Goal: Register for event/course

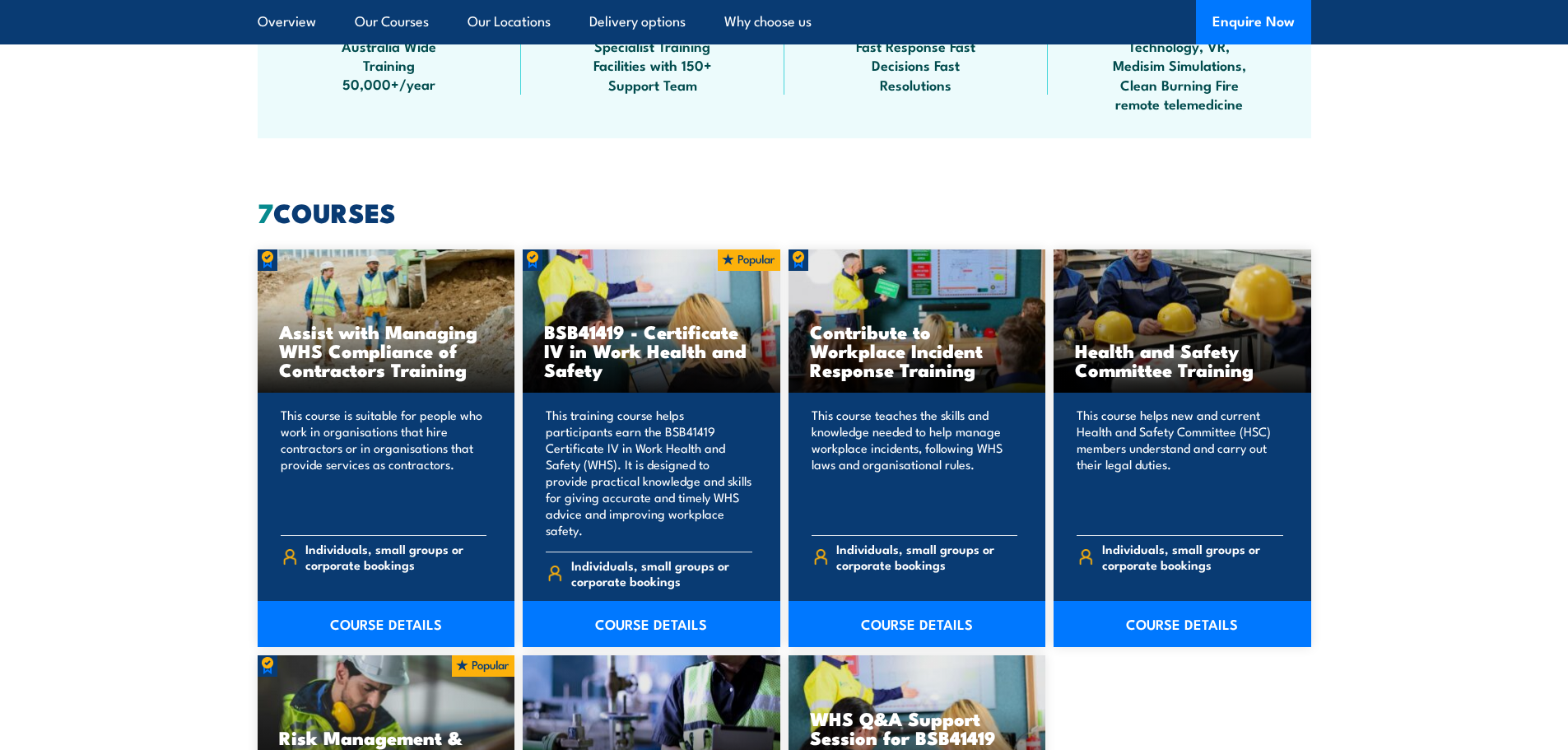
scroll to position [1152, 0]
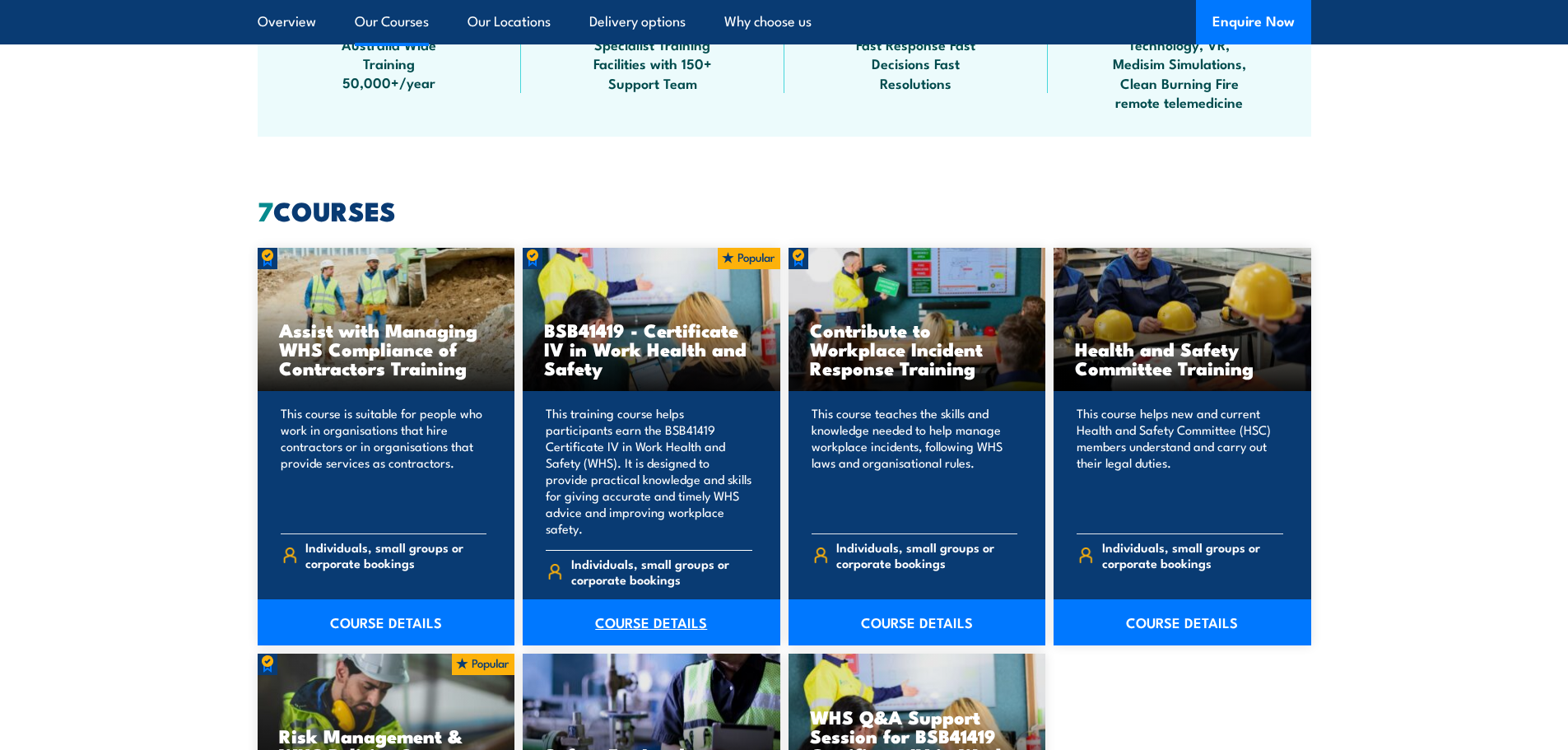
click at [655, 603] on link "COURSE DETAILS" at bounding box center [651, 622] width 258 height 46
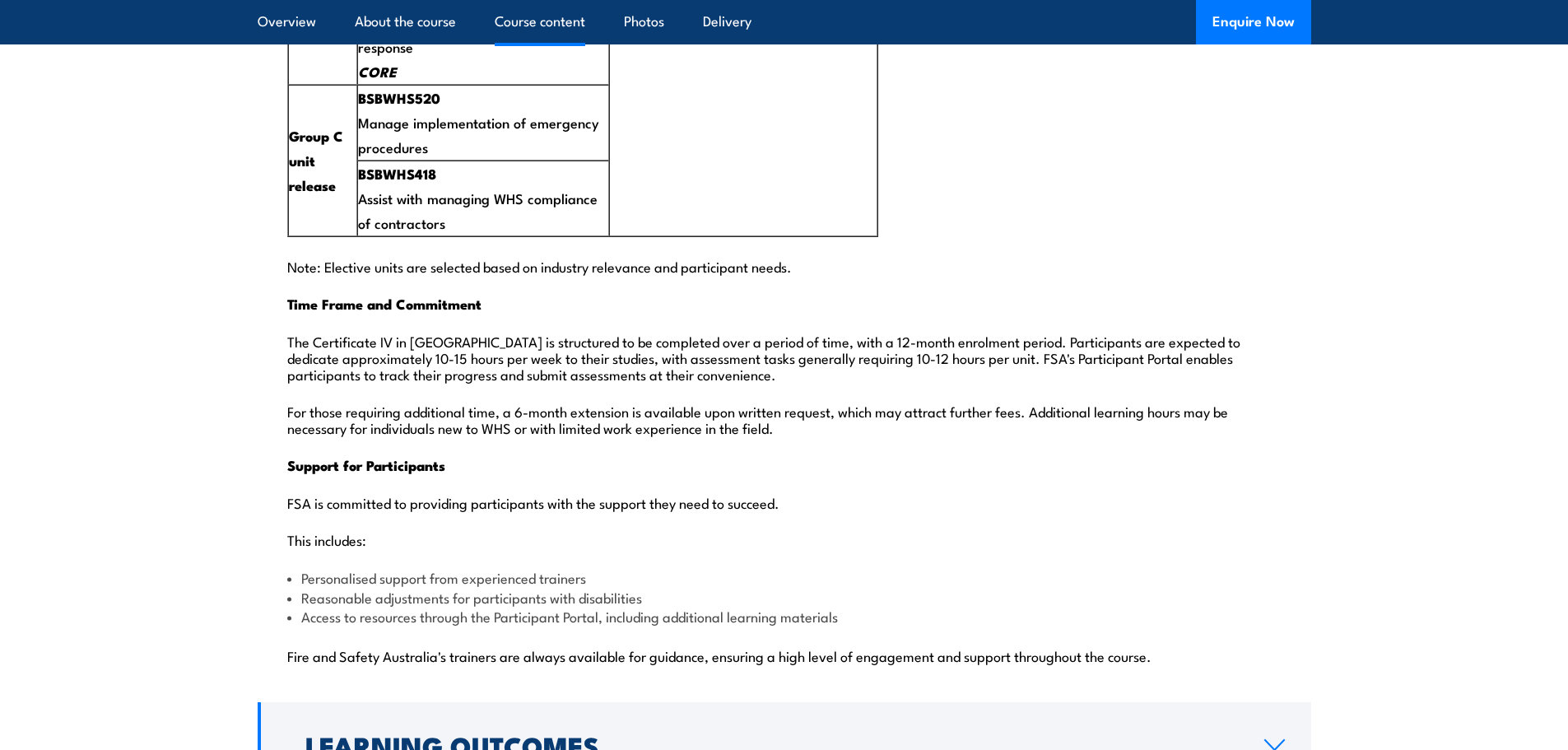
scroll to position [3786, 0]
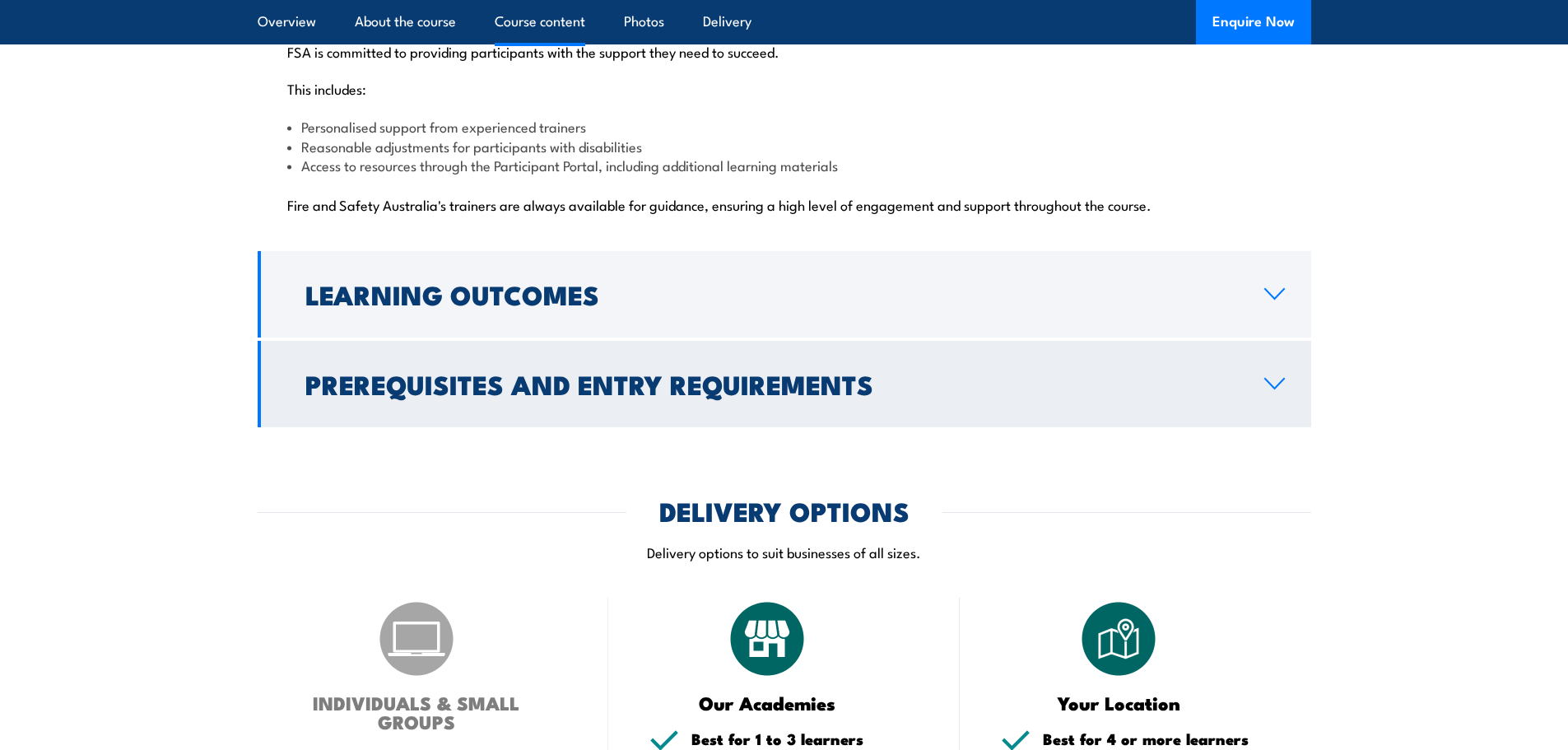
click at [1270, 378] on icon at bounding box center [1274, 383] width 19 height 10
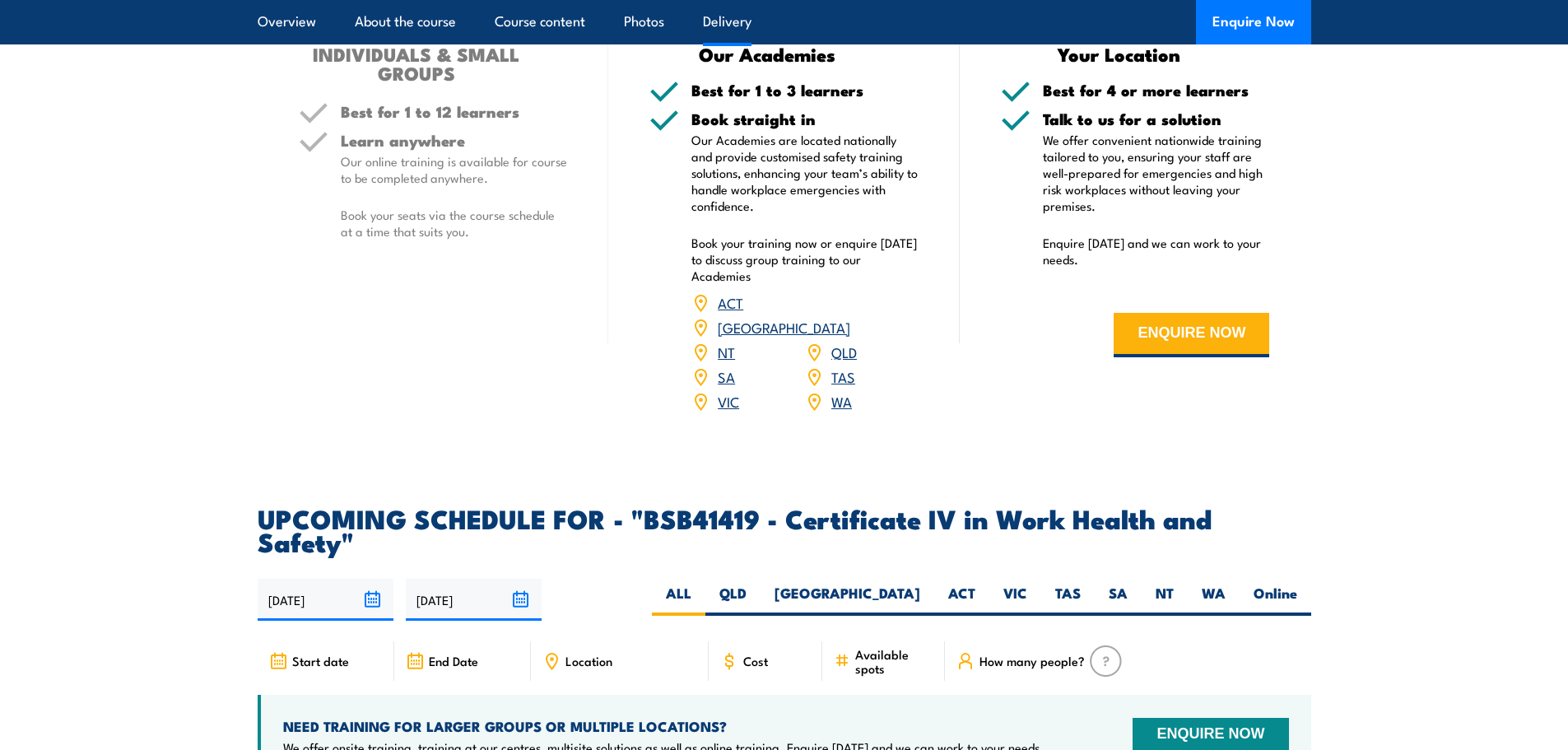
scroll to position [2350, 0]
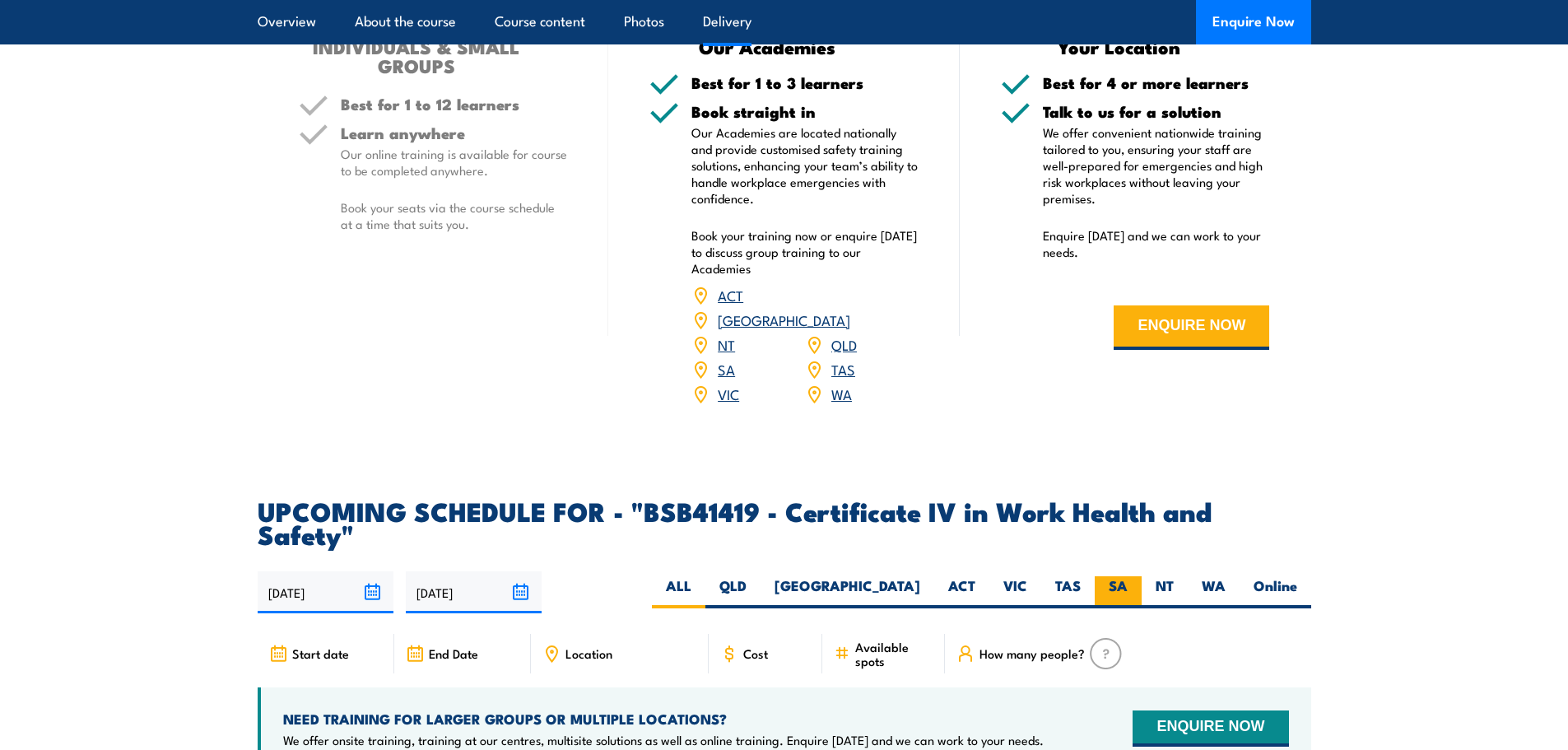
click at [1114, 576] on label "SA" at bounding box center [1117, 592] width 47 height 32
click at [1127, 576] on input "SA" at bounding box center [1133, 582] width 11 height 11
radio input "true"
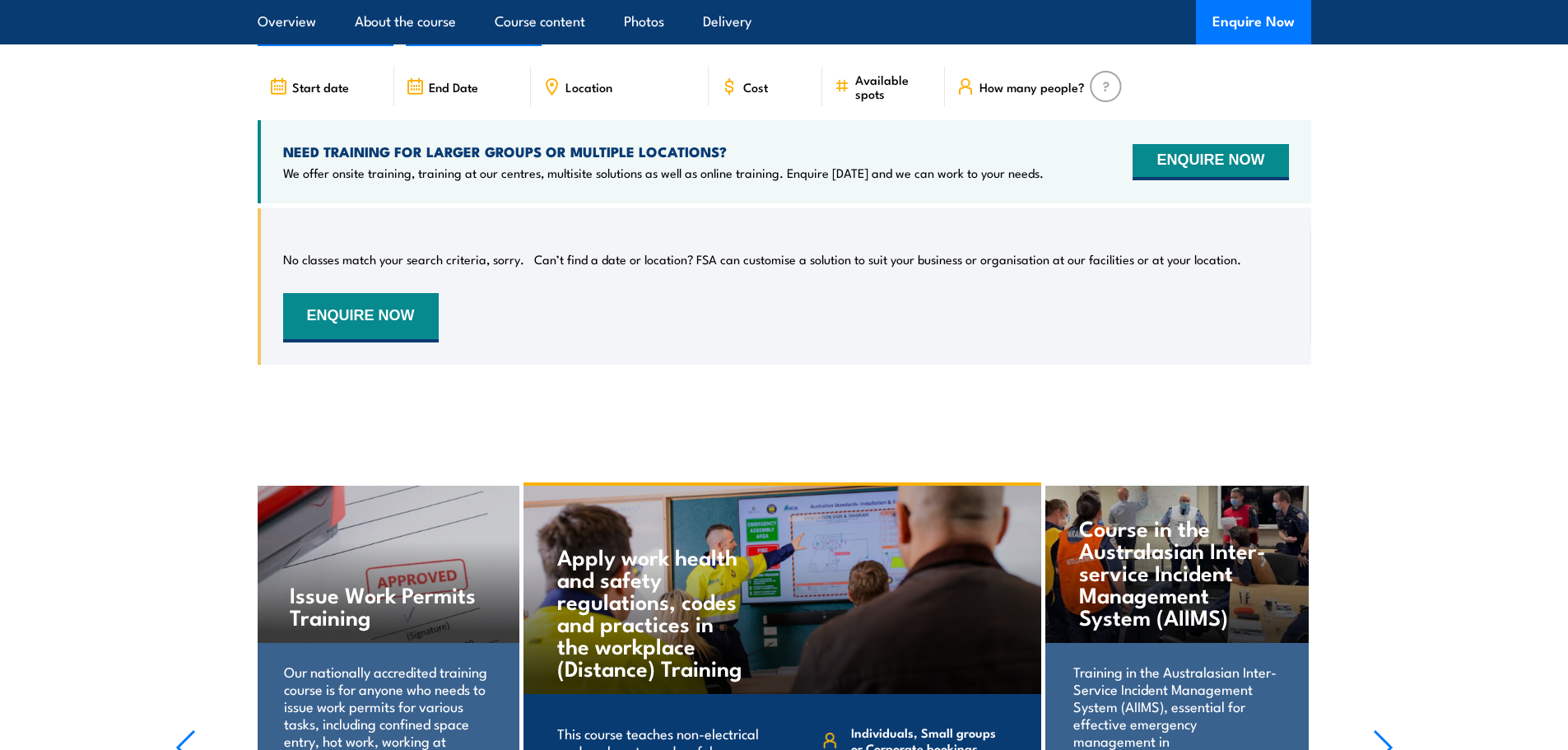
scroll to position [5454, 0]
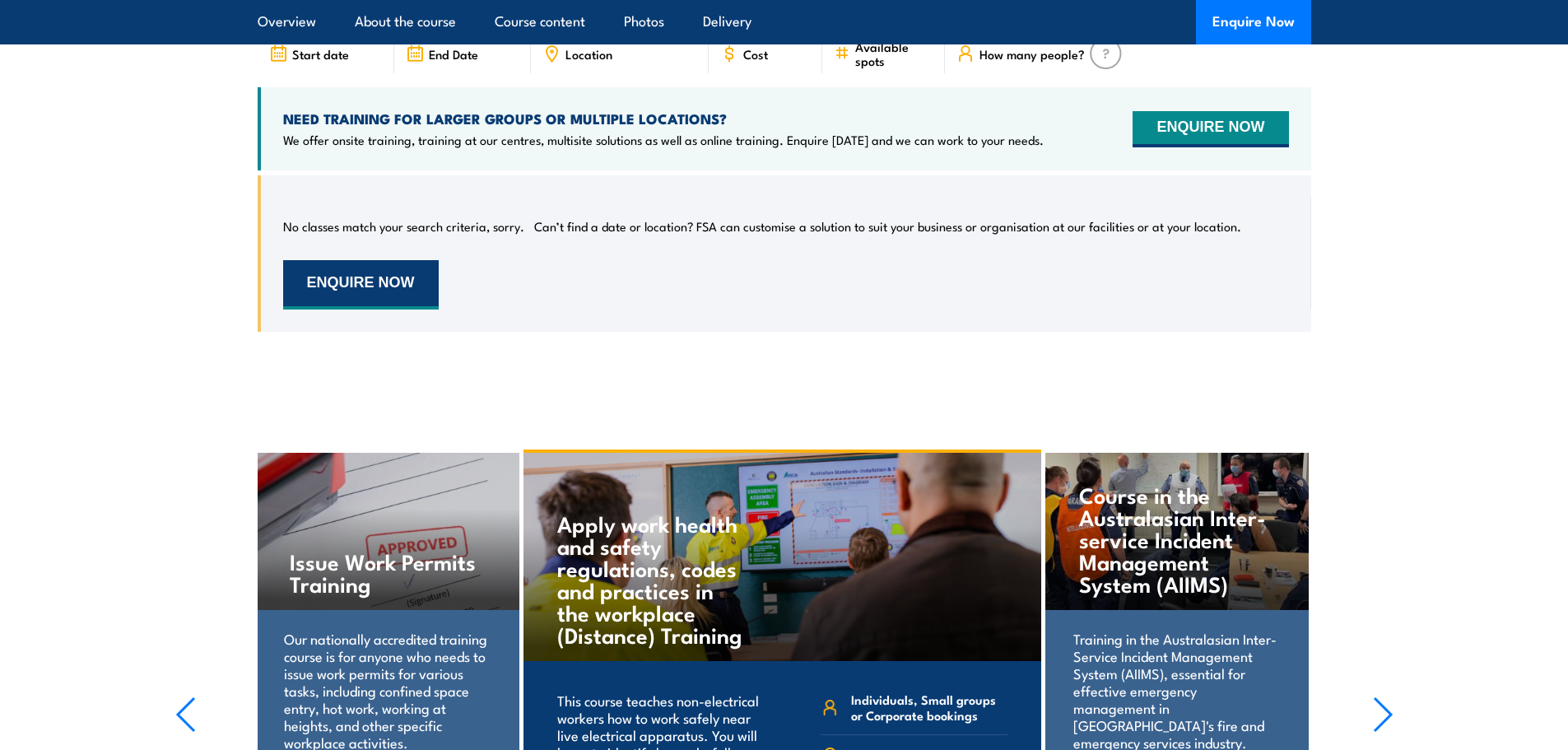
click at [377, 260] on button "ENQUIRE NOW" at bounding box center [360, 285] width 155 height 50
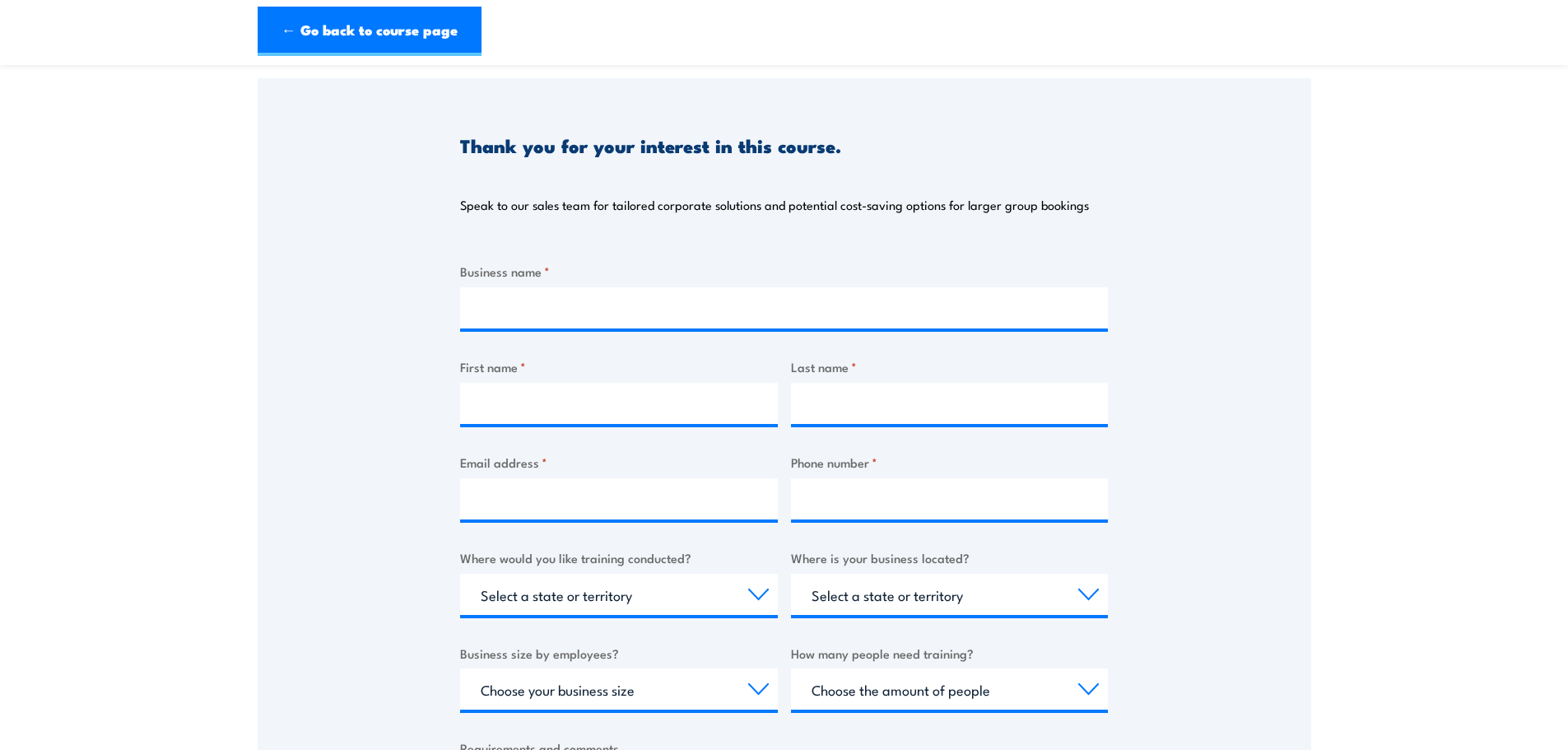
scroll to position [164, 0]
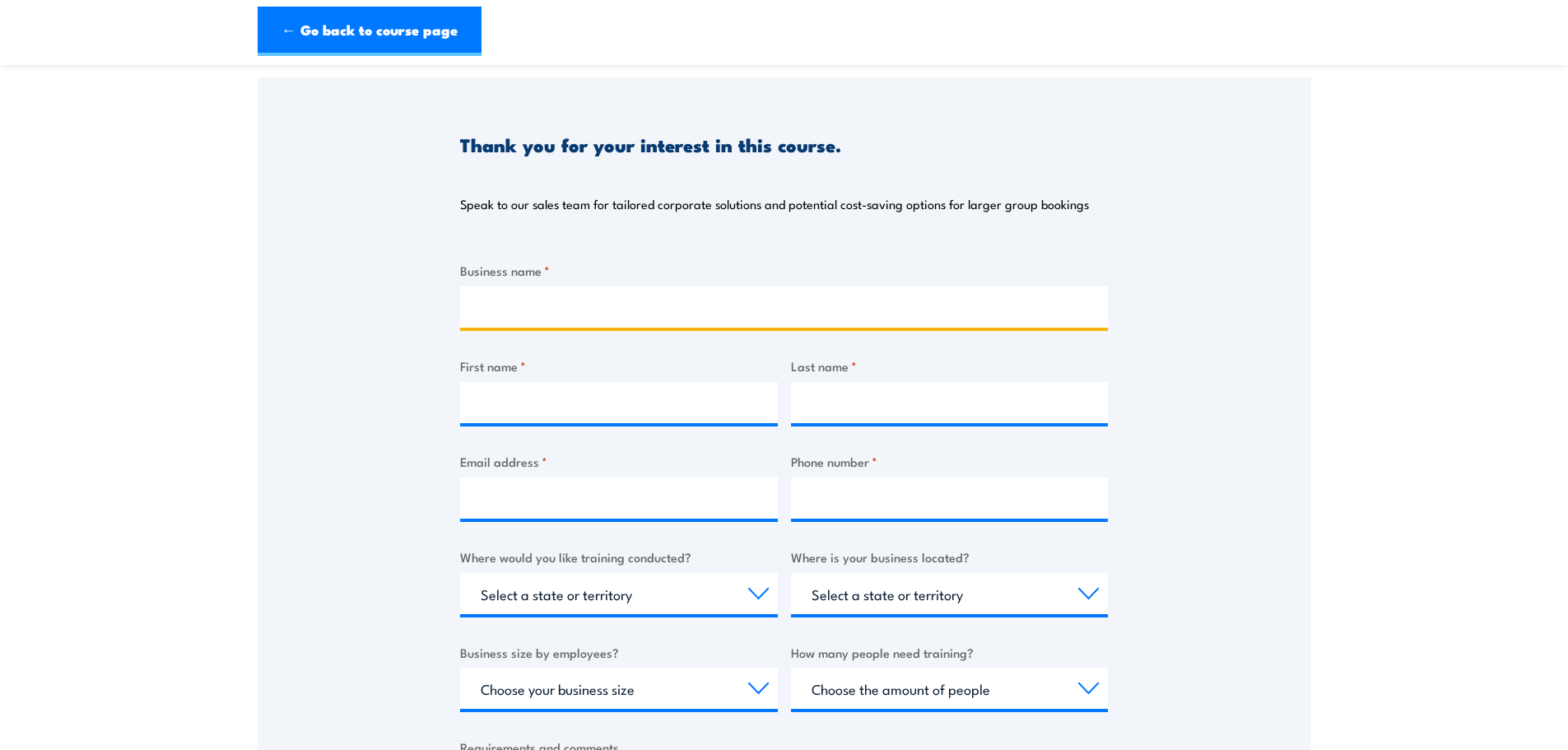
click at [564, 294] on input "Business name *" at bounding box center [784, 307] width 648 height 41
type input "O'Connors"
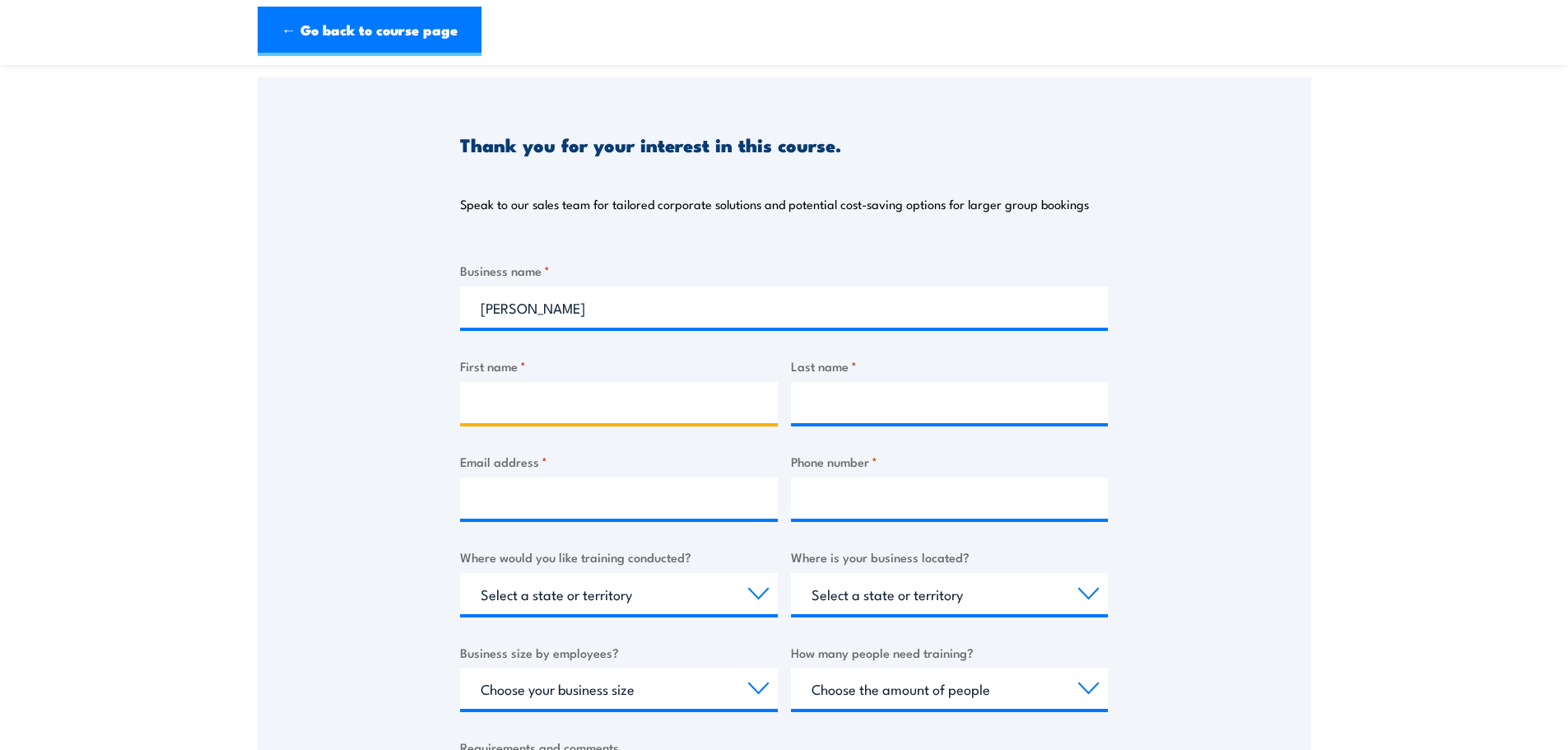
click at [561, 387] on input "First name *" at bounding box center [619, 402] width 318 height 41
type input "Tammy"
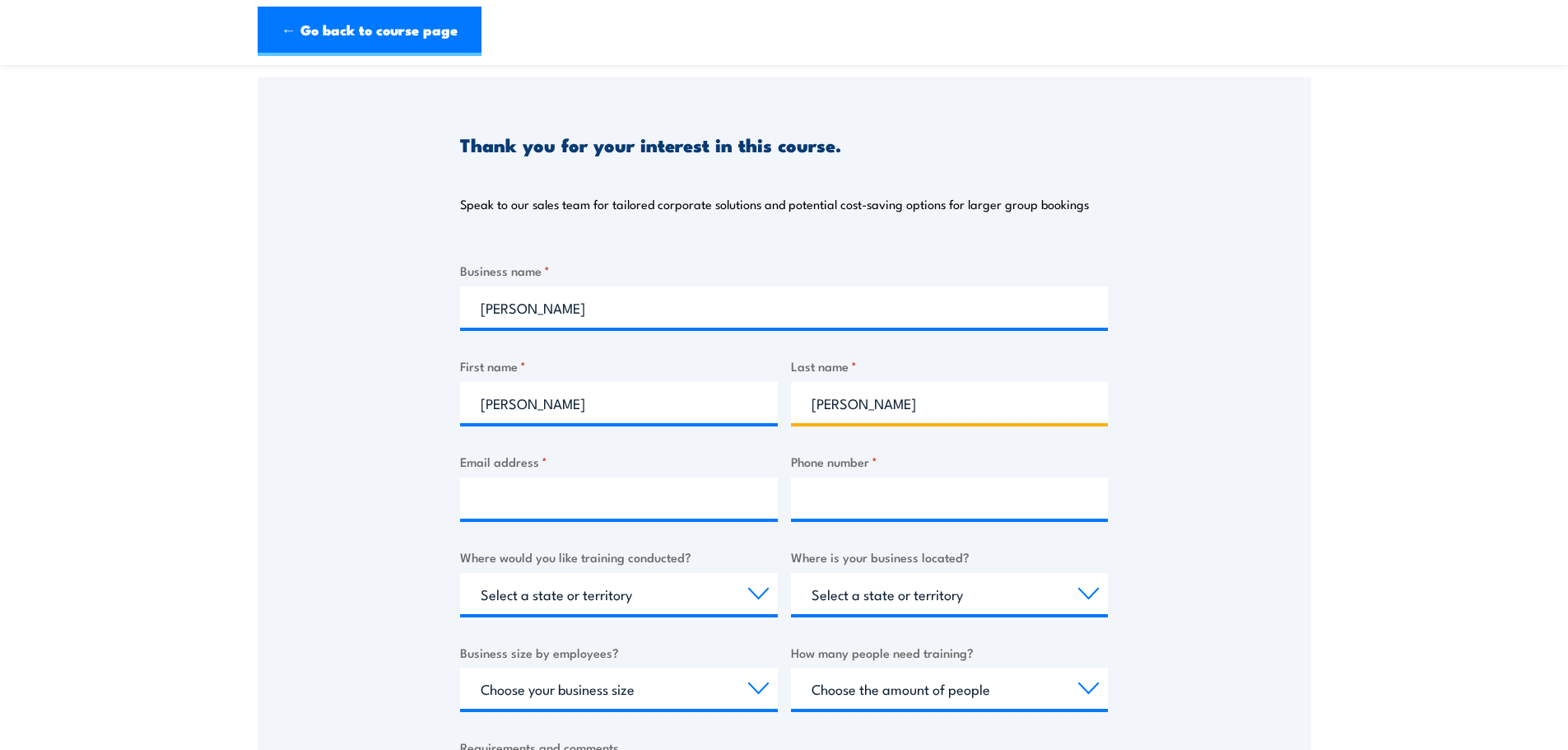
type input "Giles"
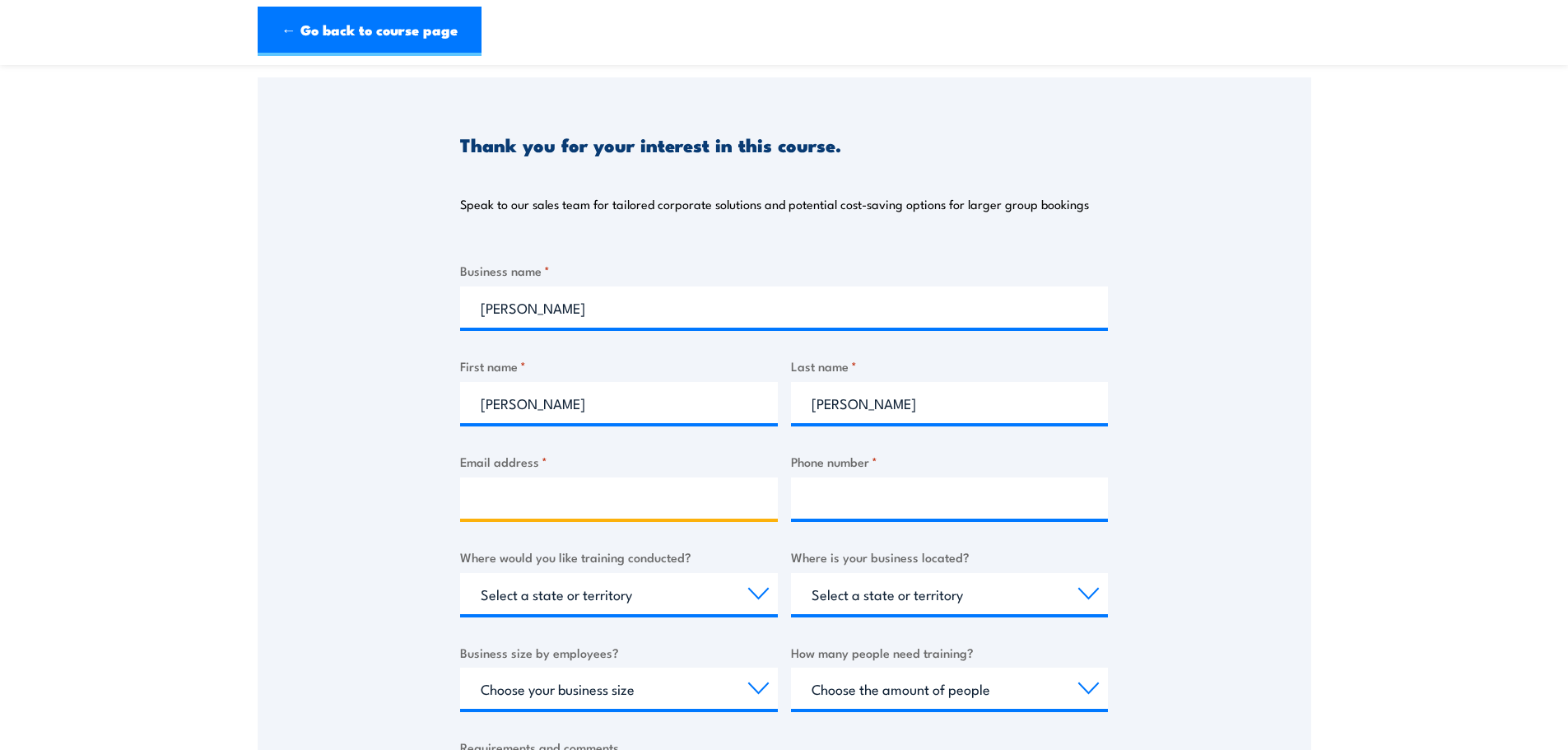
click at [492, 498] on input "Email address *" at bounding box center [619, 498] width 318 height 41
type input "tammyg@oconnorservices.com.au"
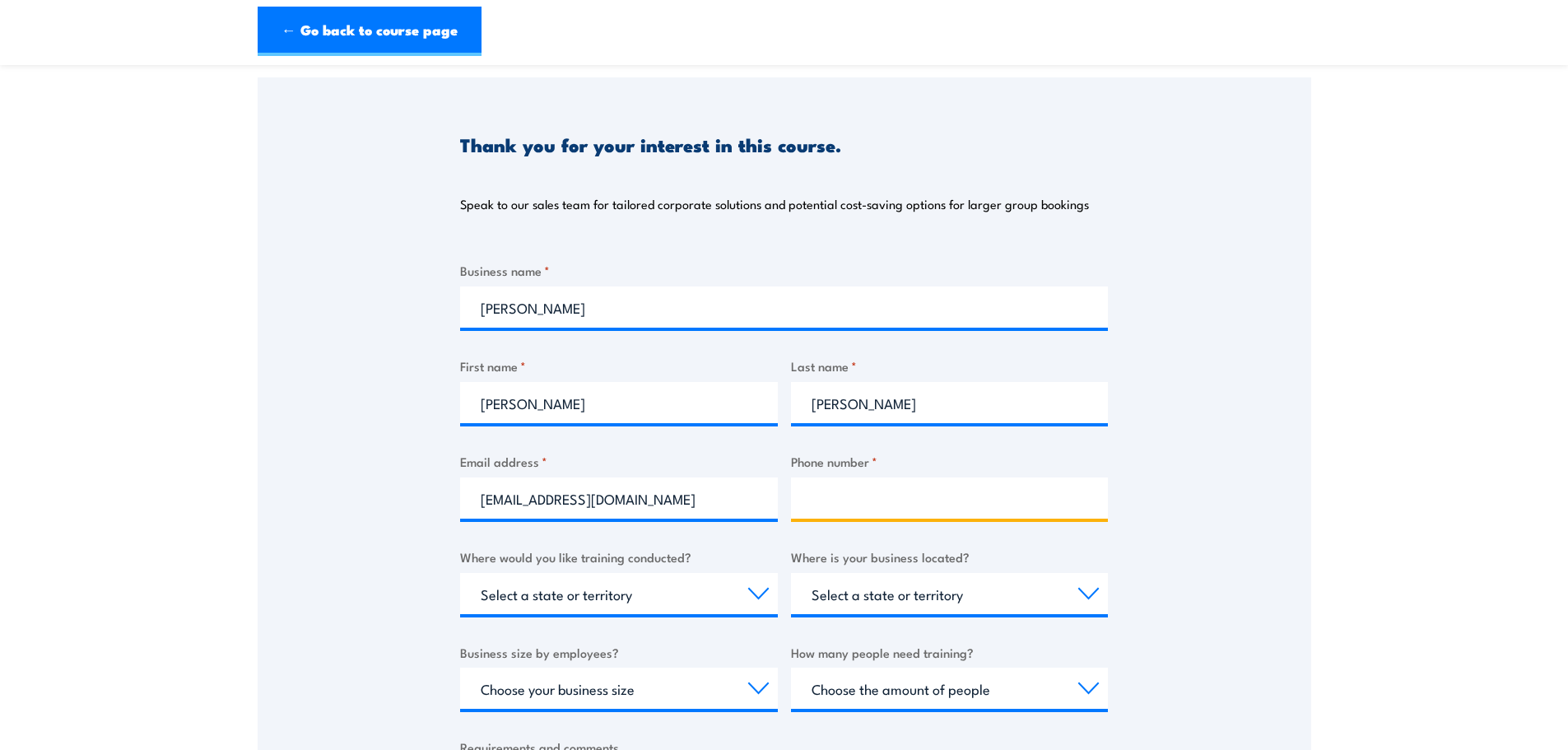
click at [843, 504] on input "Phone number *" at bounding box center [950, 498] width 318 height 41
type input "0"
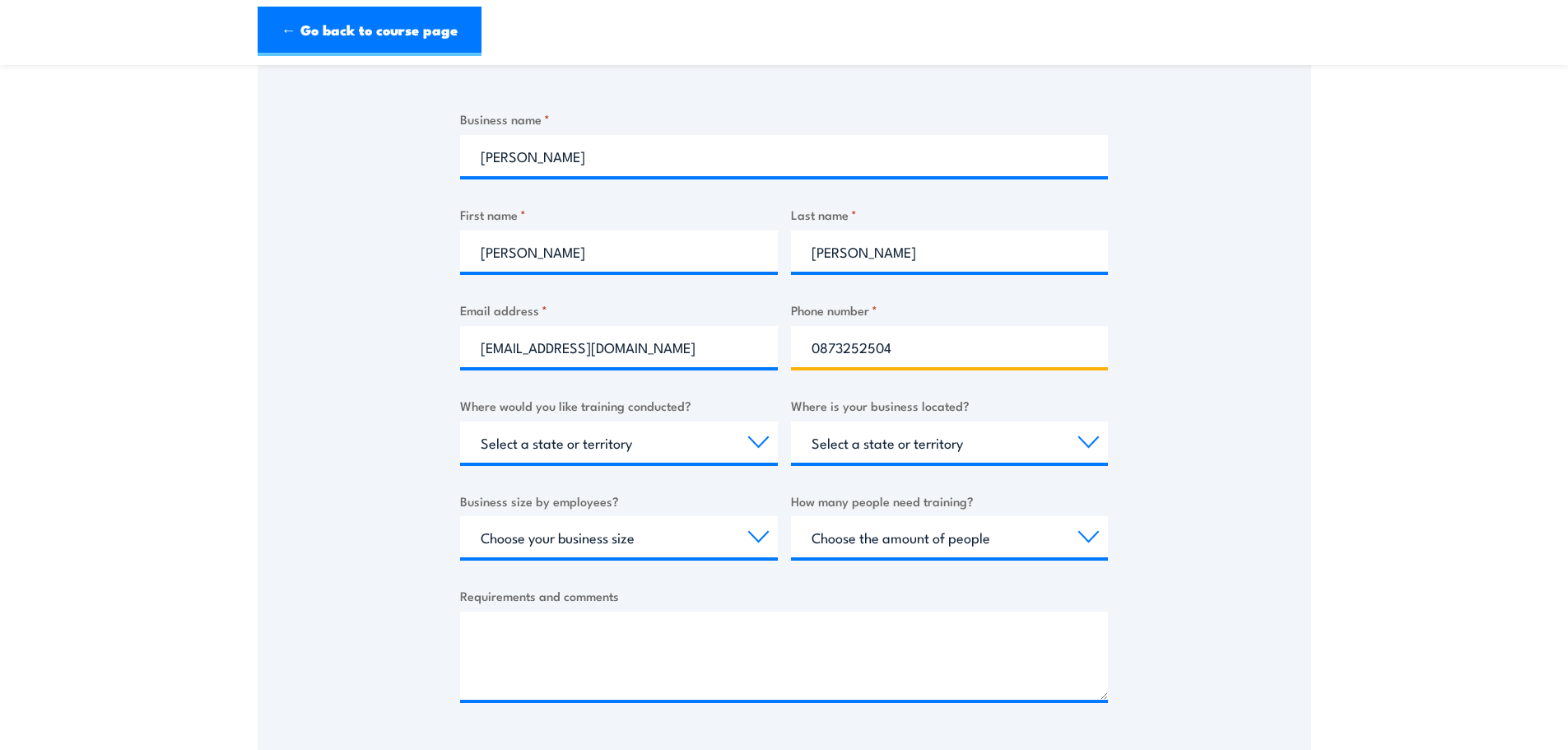
scroll to position [330, 0]
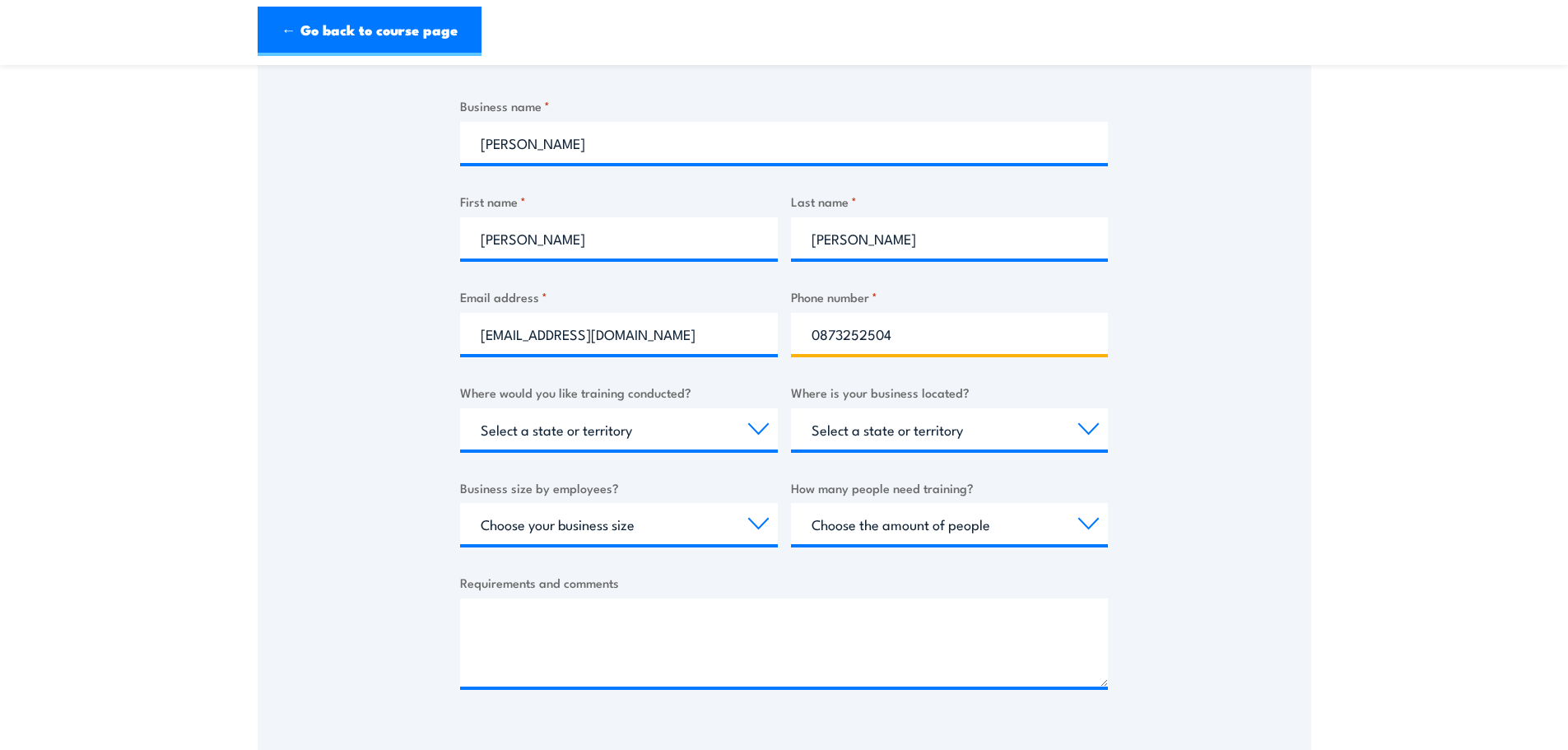
type input "0873252504"
click at [745, 437] on select "Select a state or territory Nationally - multiple locations QLD NSW VIC SA ACT …" at bounding box center [619, 429] width 318 height 41
select select "SA"
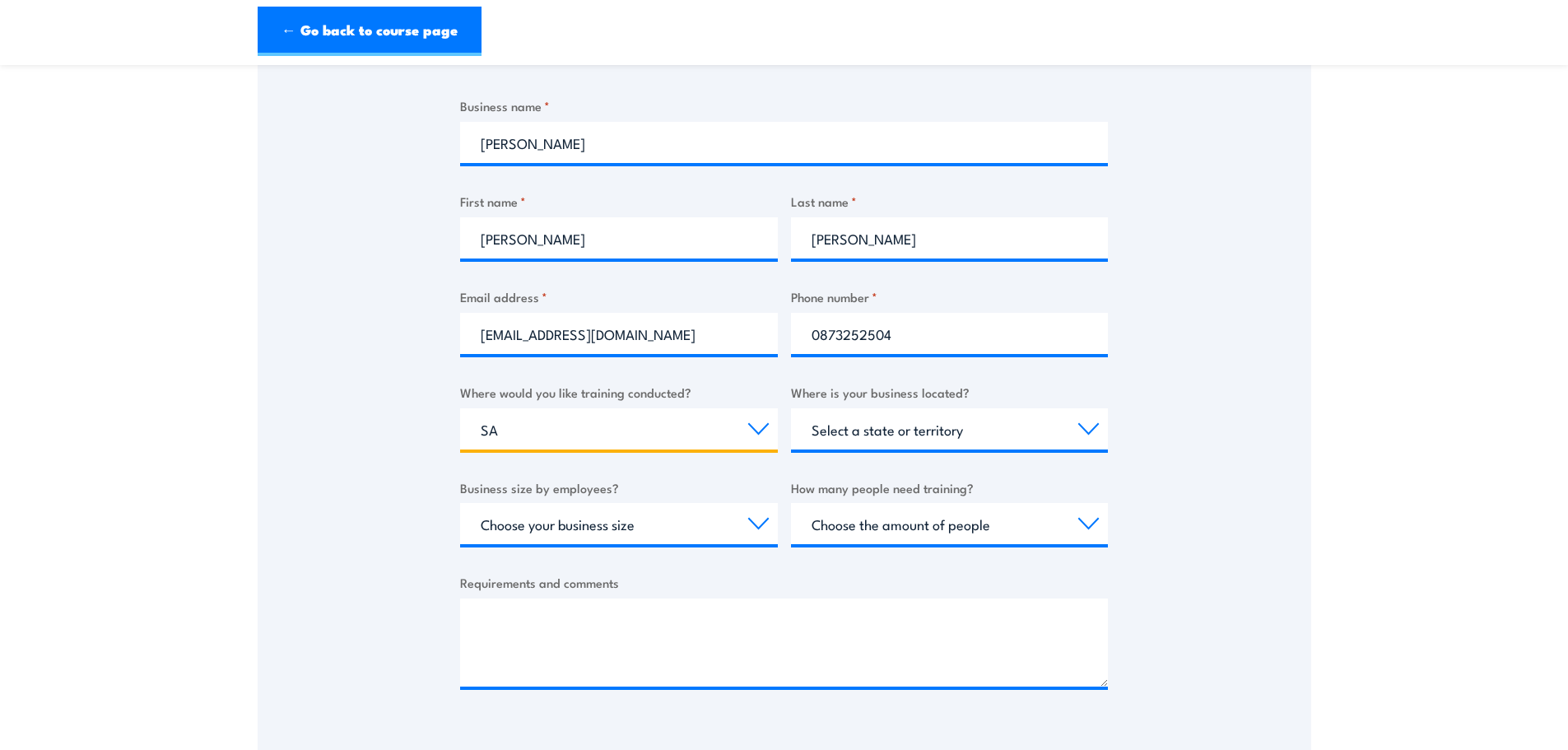
click at [460, 409] on select "Select a state or territory Nationally - multiple locations QLD NSW VIC SA ACT …" at bounding box center [619, 429] width 318 height 41
click at [1092, 430] on select "Select a state or territory QLD NSW VIC SA ACT WA TAS NT" at bounding box center [950, 429] width 318 height 41
select select "SA"
click at [791, 409] on select "Select a state or territory QLD NSW VIC SA ACT WA TAS NT" at bounding box center [950, 429] width 318 height 41
click at [762, 520] on select "Choose your business size 1 to 19 20 to 199 200+" at bounding box center [619, 523] width 318 height 41
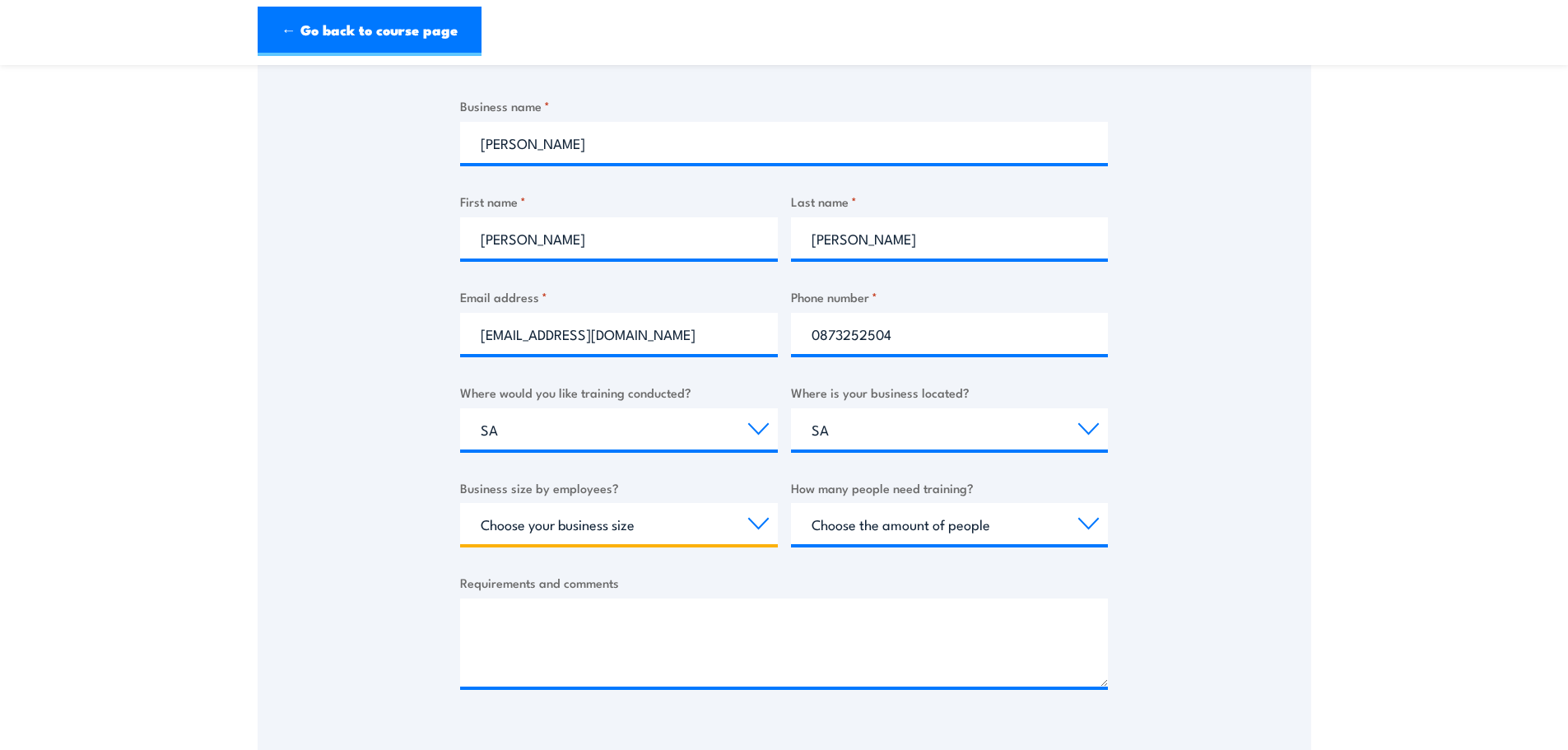
select select "20 to 199"
click at [460, 503] on select "Choose your business size 1 to 19 20 to 199 200+" at bounding box center [619, 523] width 318 height 41
click at [1094, 524] on select "Choose the amount of people 1 to 4 5 to 19 20+" at bounding box center [950, 523] width 318 height 41
select select "1 to 4"
click at [791, 503] on select "Choose the amount of people 1 to 4 5 to 19 20+" at bounding box center [950, 523] width 318 height 41
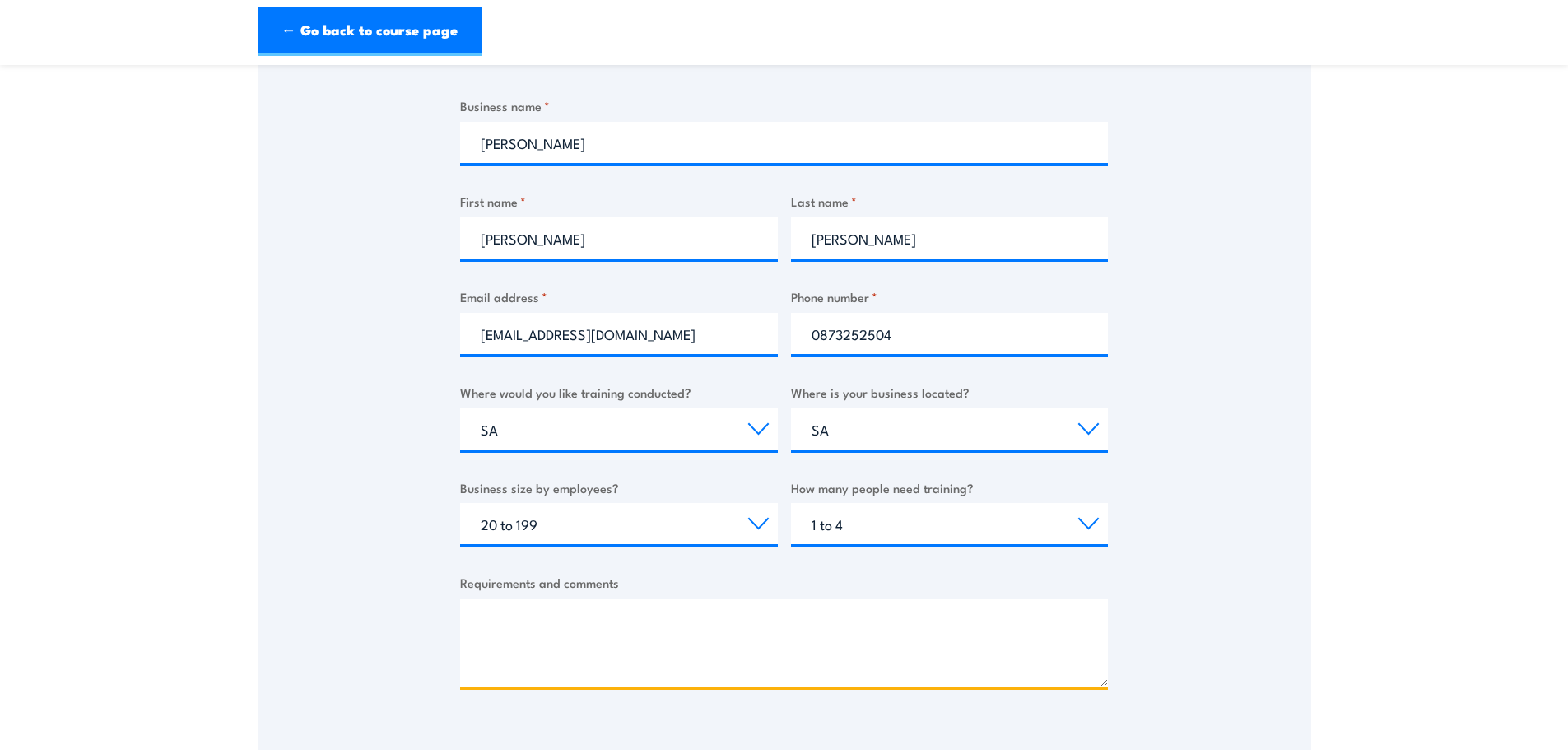
click at [527, 621] on textarea "Requirements and comments" at bounding box center [784, 643] width 648 height 88
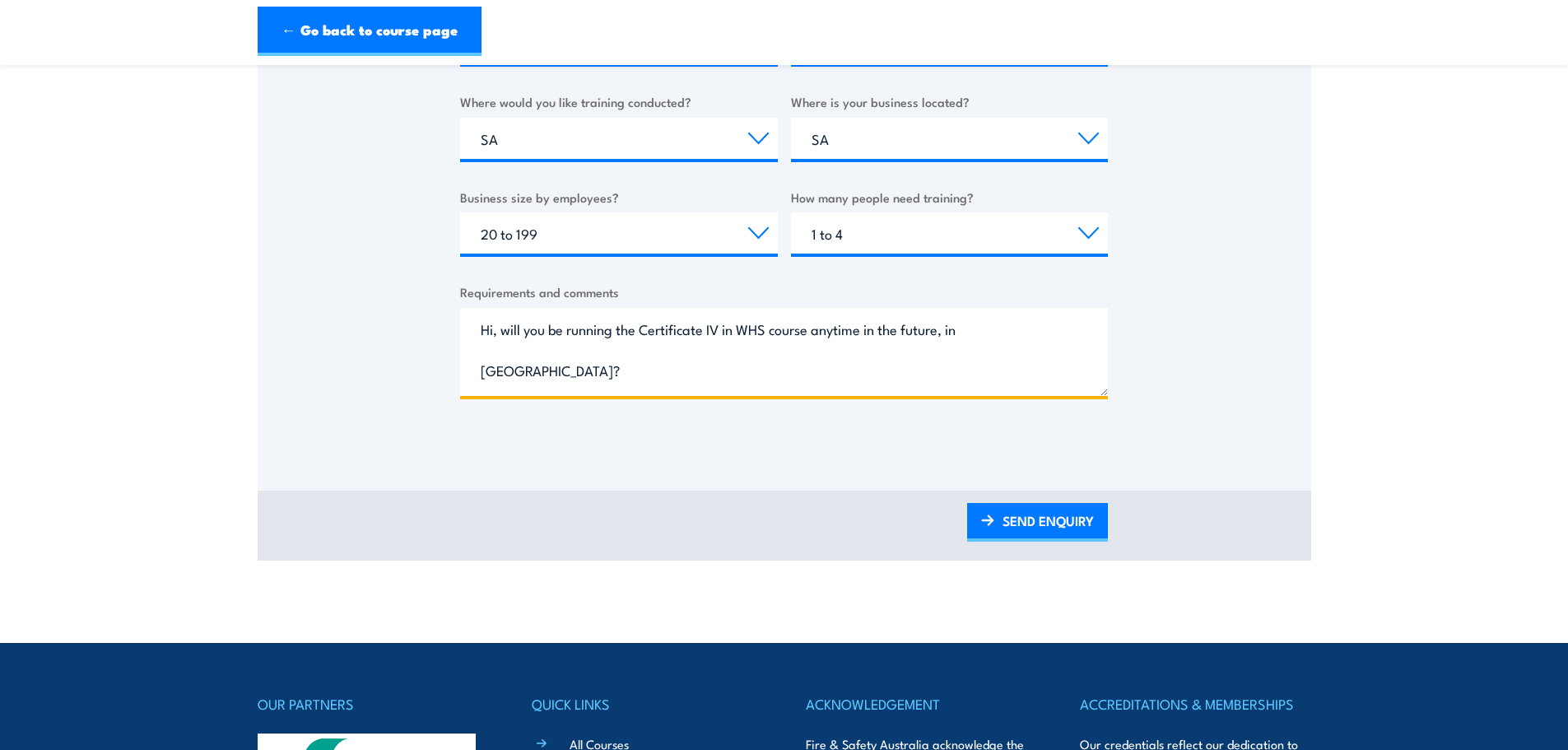
scroll to position [658, 0]
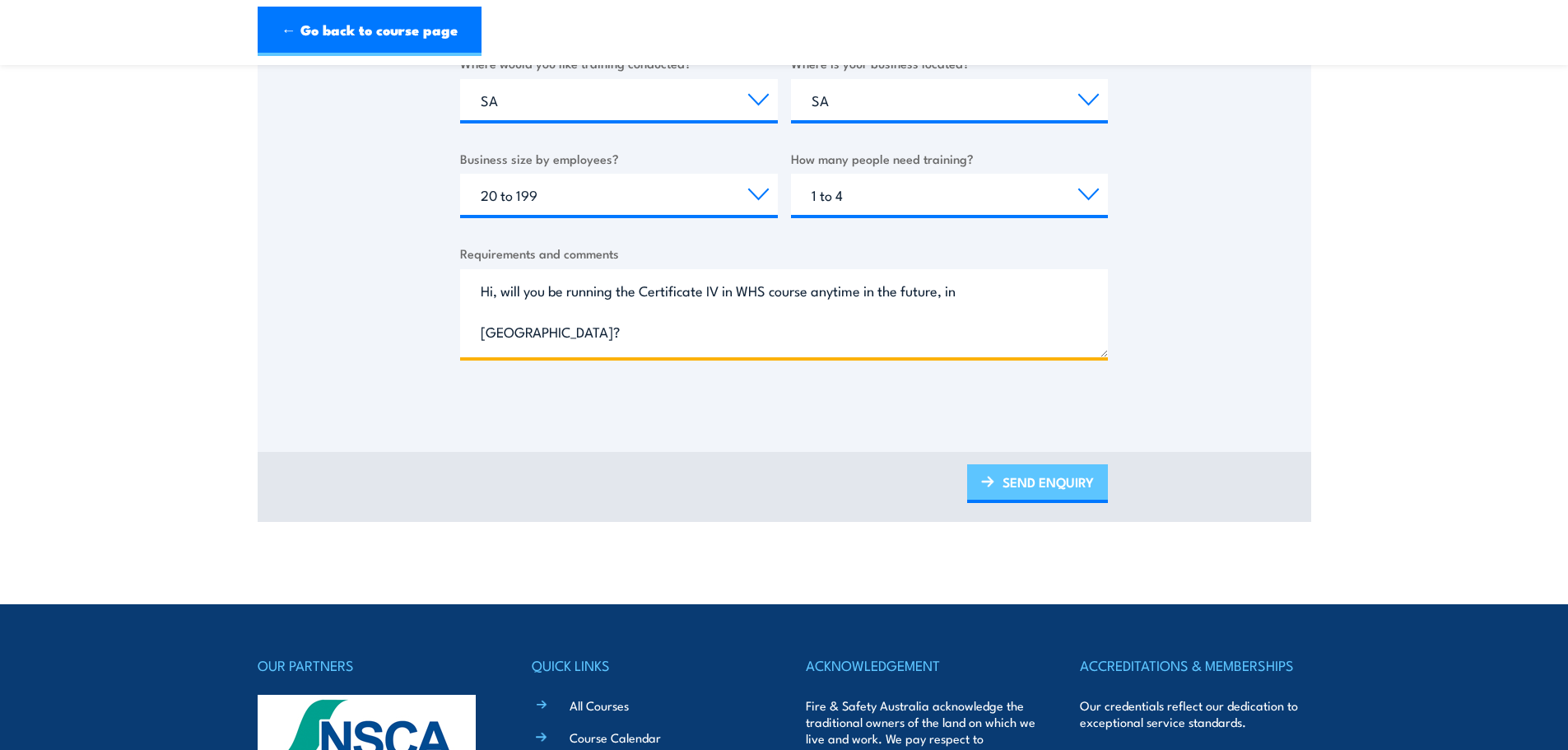
type textarea "Hi, will you be running the Certificate IV in WHS course anytime in the future,…"
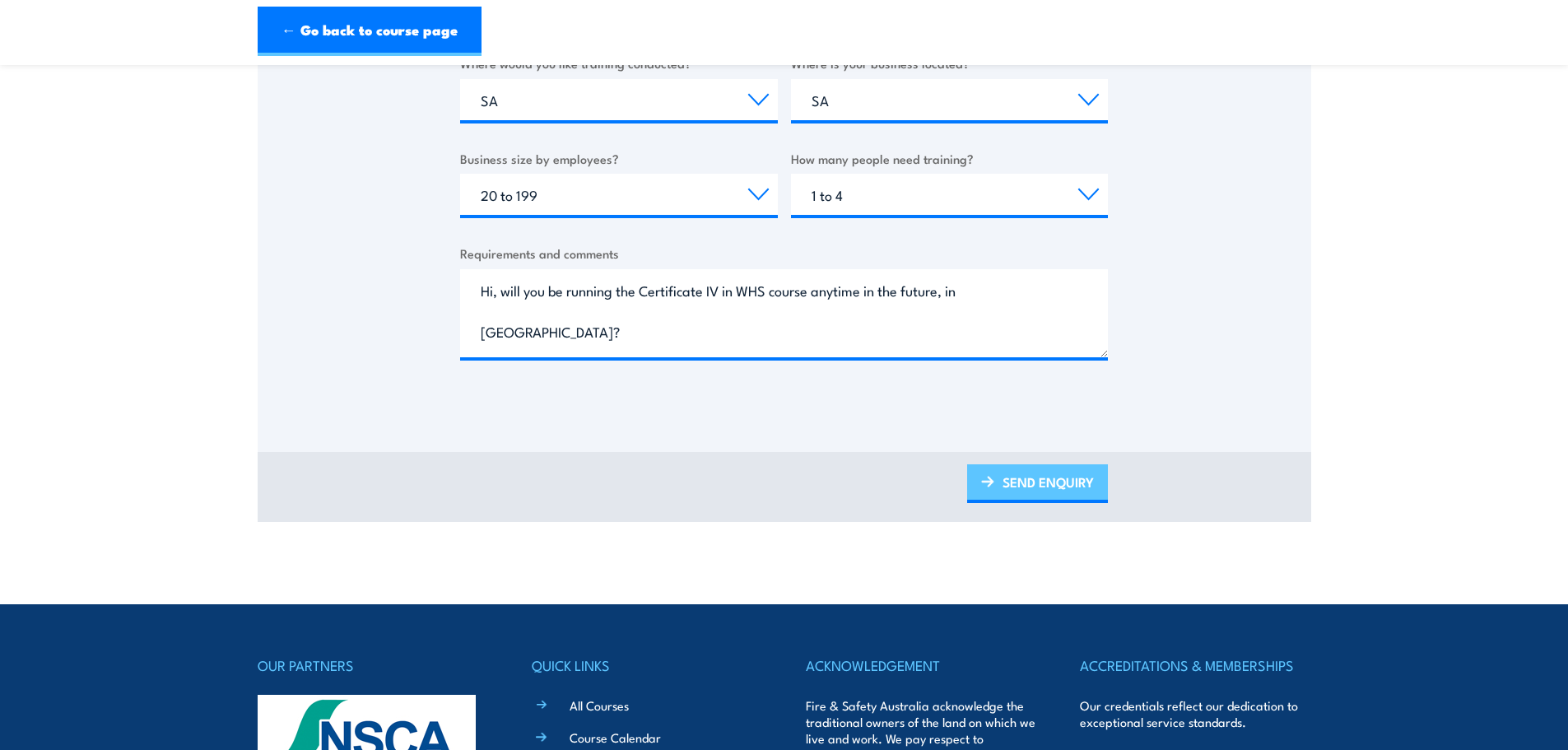
click at [1054, 476] on link "SEND ENQUIRY" at bounding box center [1036, 484] width 140 height 39
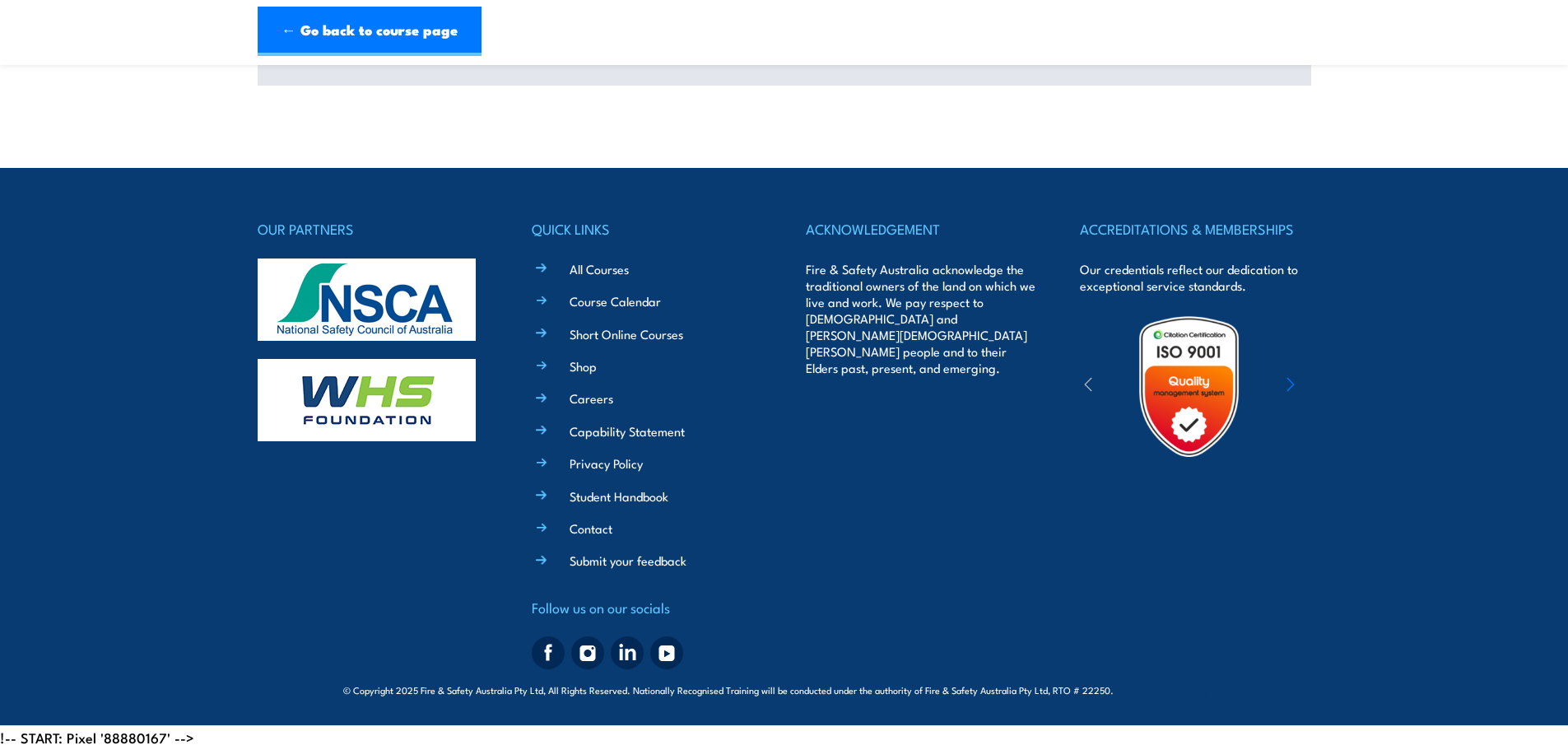
scroll to position [0, 0]
